Goal: Transaction & Acquisition: Purchase product/service

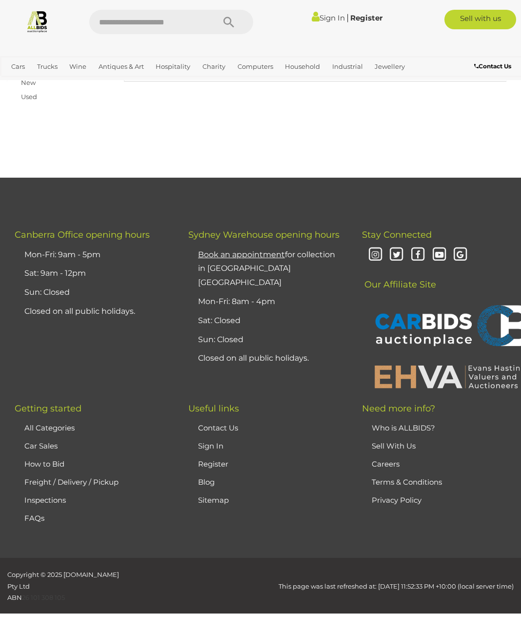
click at [190, 16] on input "text" at bounding box center [147, 22] width 116 height 24
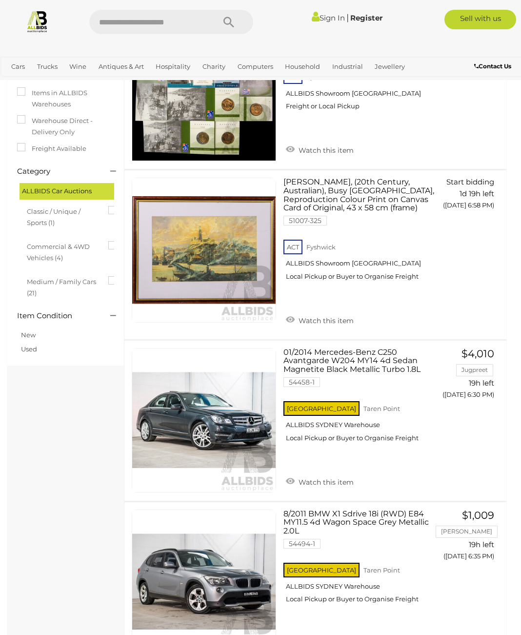
scroll to position [73, 0]
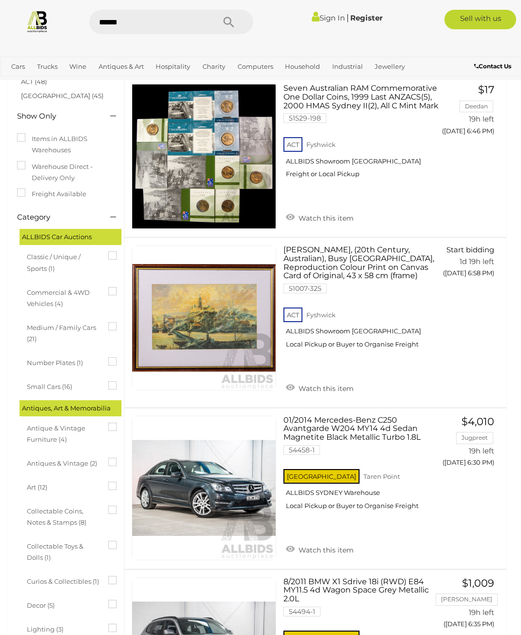
type input "******"
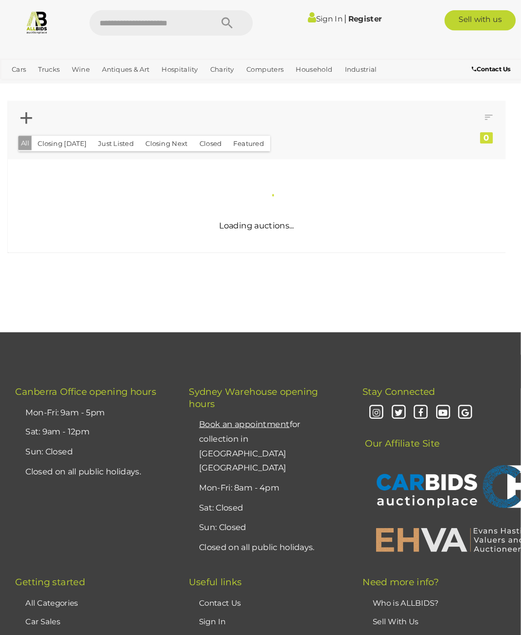
scroll to position [2, 0]
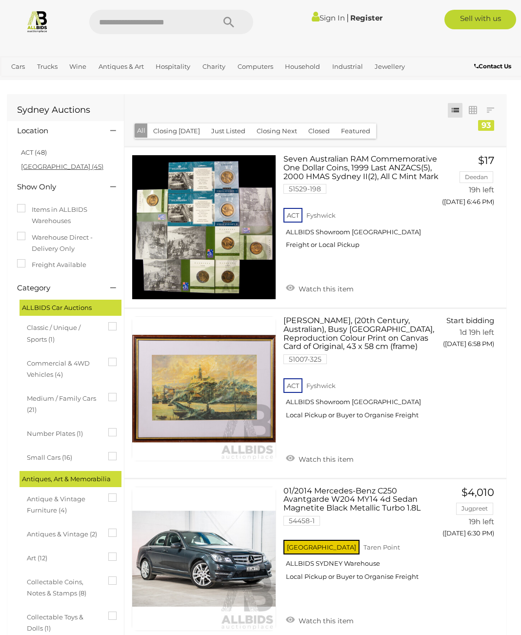
click at [50, 165] on link "NSW (45)" at bounding box center [62, 166] width 82 height 8
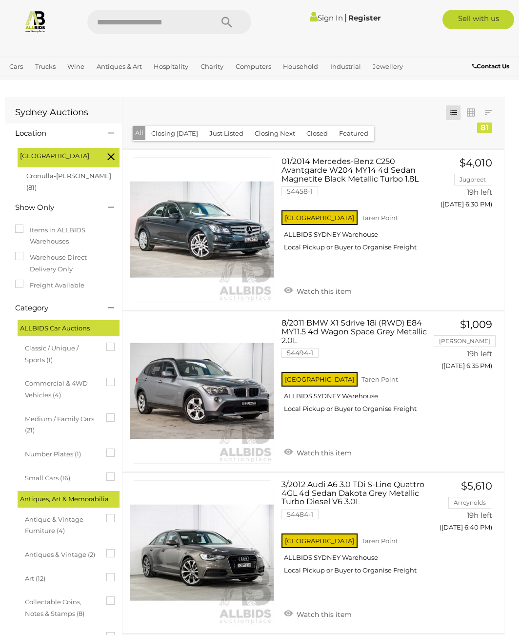
scroll to position [0, 2]
click at [312, 330] on link "8/2011 BMW X1 Sdrive 18i (RWD) E84 MY11.5 4d Wagon Space Grey Metallic 2.0L 544…" at bounding box center [361, 369] width 144 height 101
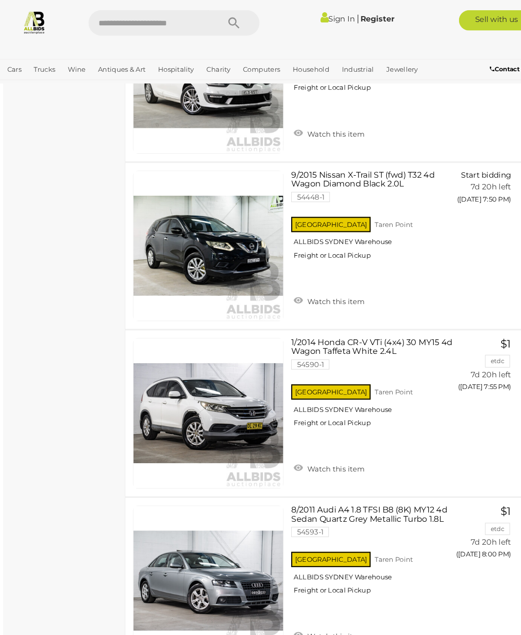
scroll to position [12117, 0]
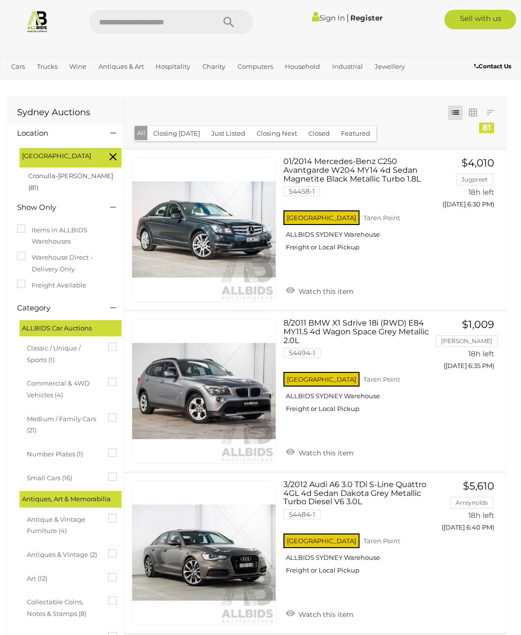
scroll to position [12117, 0]
